Goal: Find specific page/section: Find specific page/section

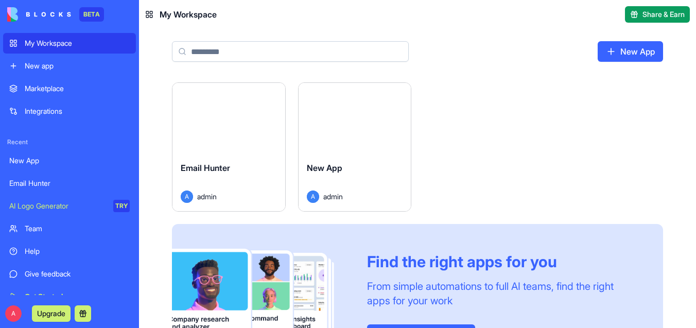
click at [253, 147] on div "Launch" at bounding box center [228, 118] width 113 height 70
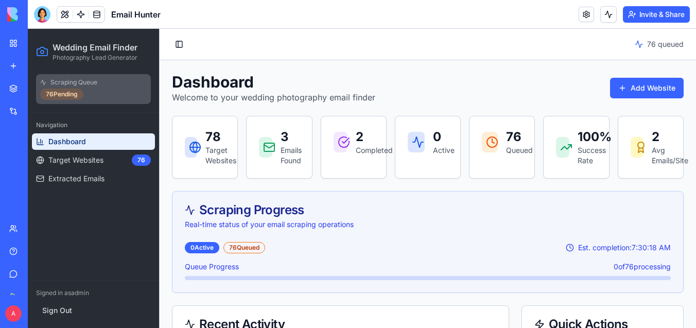
click at [219, 155] on p "Target Websites" at bounding box center [215, 155] width 20 height 21
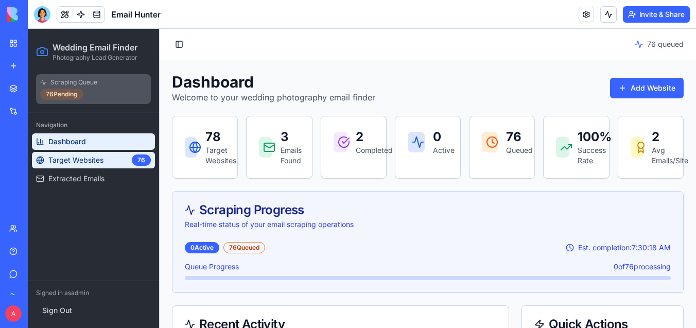
click at [131, 159] on link "Target Websites 76" at bounding box center [93, 160] width 123 height 16
